Goal: Task Accomplishment & Management: Use online tool/utility

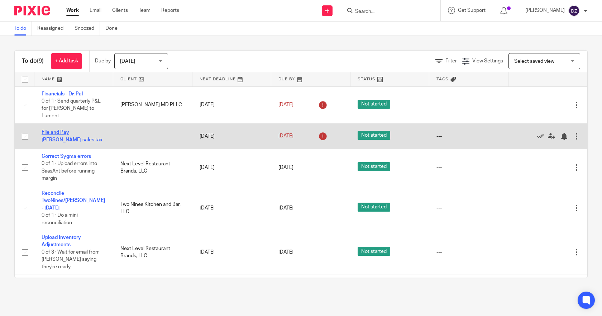
click at [75, 130] on link "File and Pay MacDonald sales tax" at bounding box center [72, 136] width 61 height 12
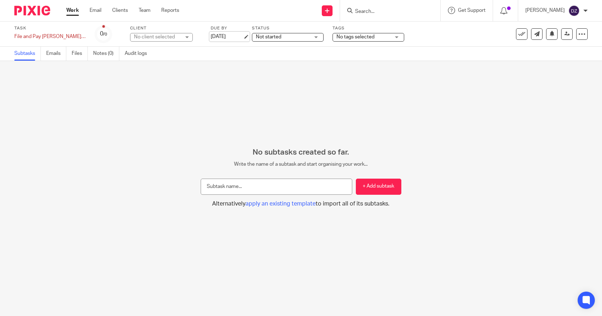
click at [236, 37] on link "[DATE]" at bounding box center [227, 37] width 32 height 8
click at [74, 8] on link "Work" at bounding box center [72, 10] width 13 height 7
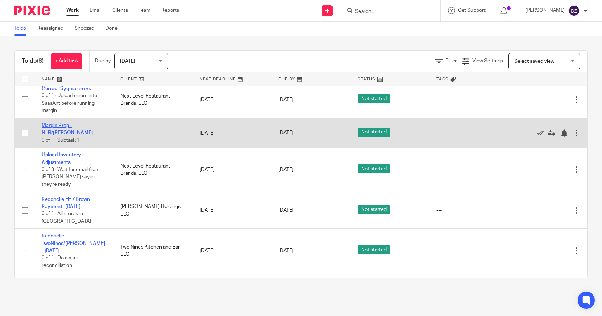
scroll to position [74, 0]
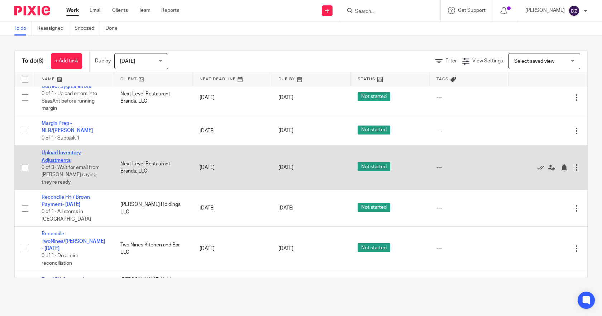
click at [66, 150] on link "Upload Inventory Adjustments" at bounding box center [61, 156] width 39 height 12
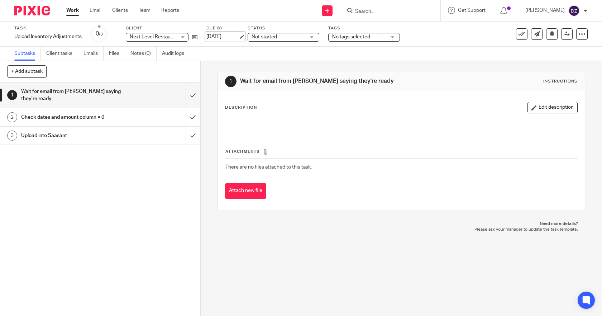
click at [225, 36] on link "Oct 14, 2025" at bounding box center [222, 37] width 32 height 8
click at [73, 10] on link "Work" at bounding box center [72, 10] width 13 height 7
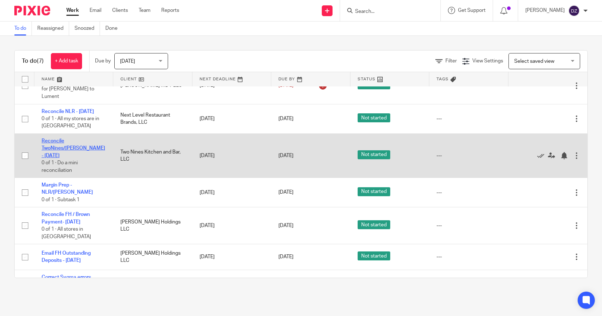
scroll to position [30, 0]
